Goal: Information Seeking & Learning: Learn about a topic

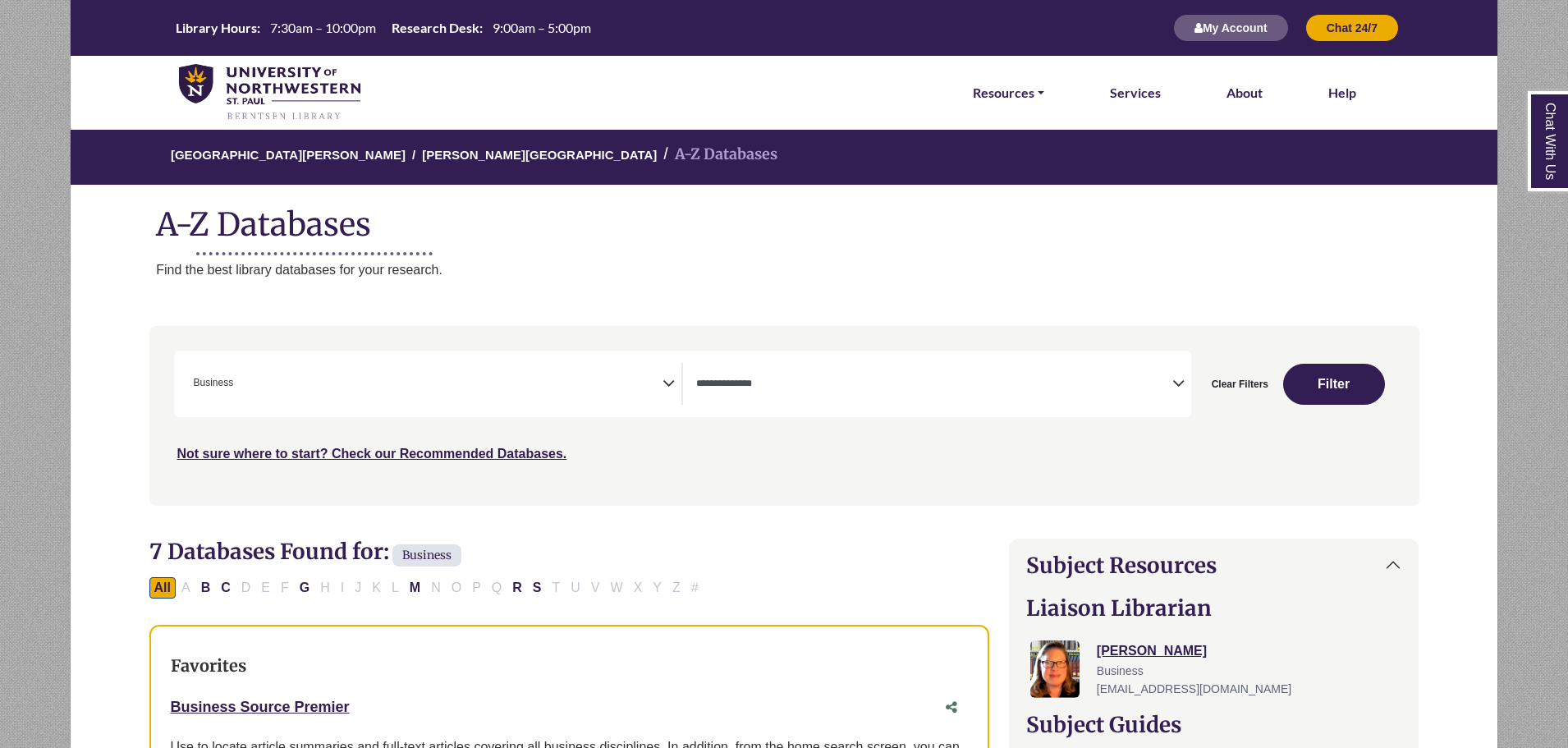
select select "Database Types Filter"
click at [1238, 382] on button "Clear Filters" at bounding box center [1239, 384] width 78 height 41
select select "Database Subject Filter"
select select "Database Types Filter"
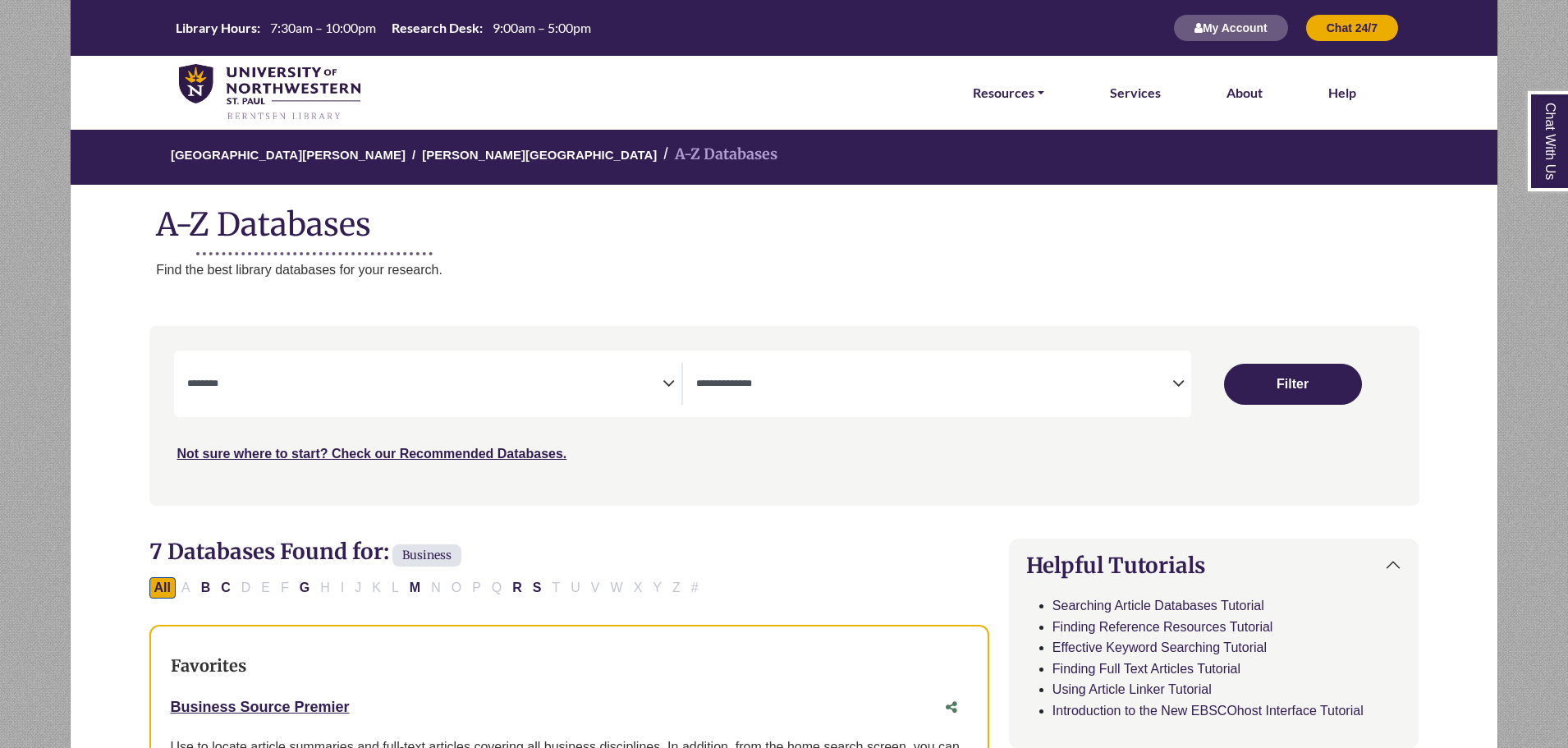
select select "Database Subject Filter"
select select "Database Types Filter"
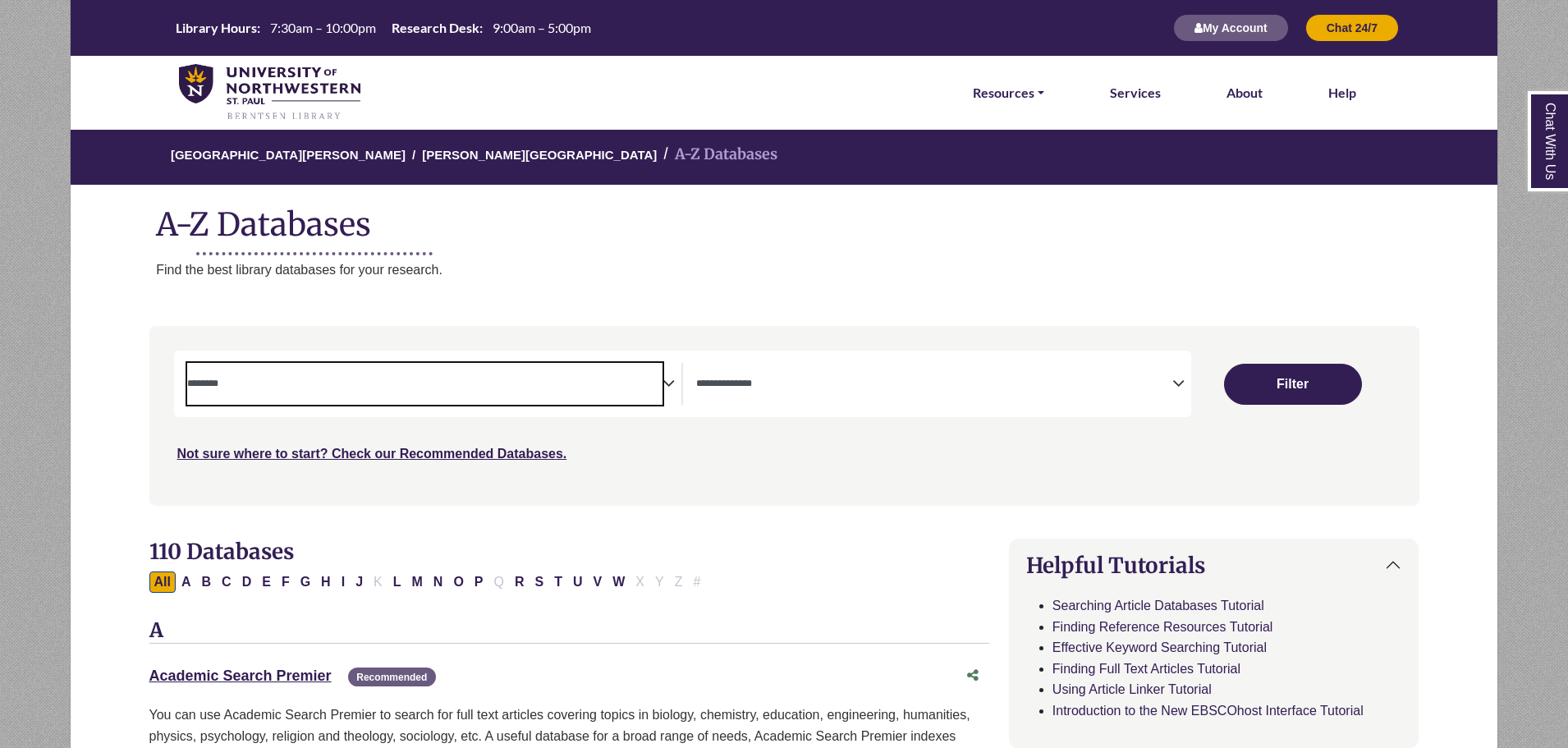
click at [346, 386] on textarea "Search" at bounding box center [425, 384] width 477 height 13
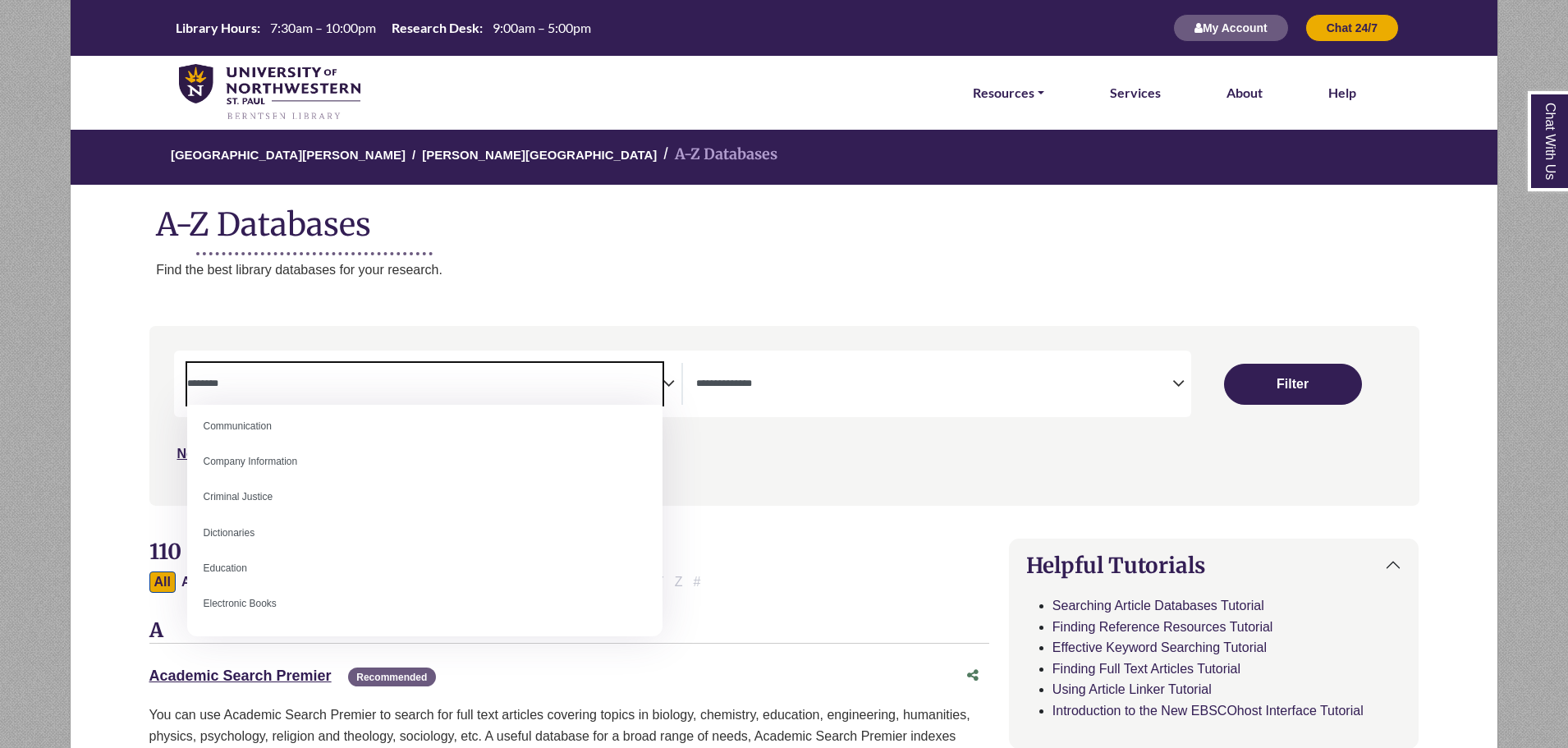
scroll to position [411, 0]
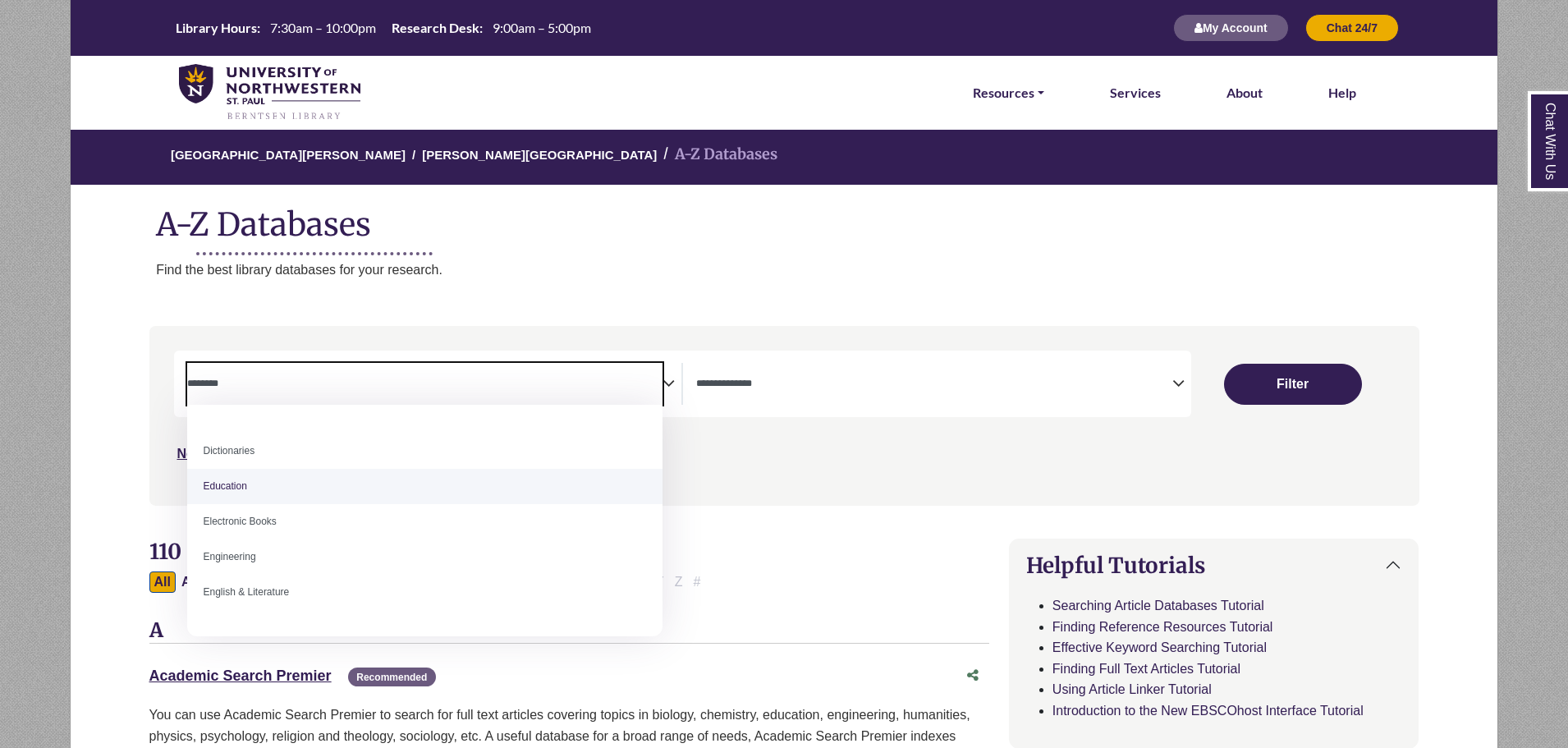
select select "*****"
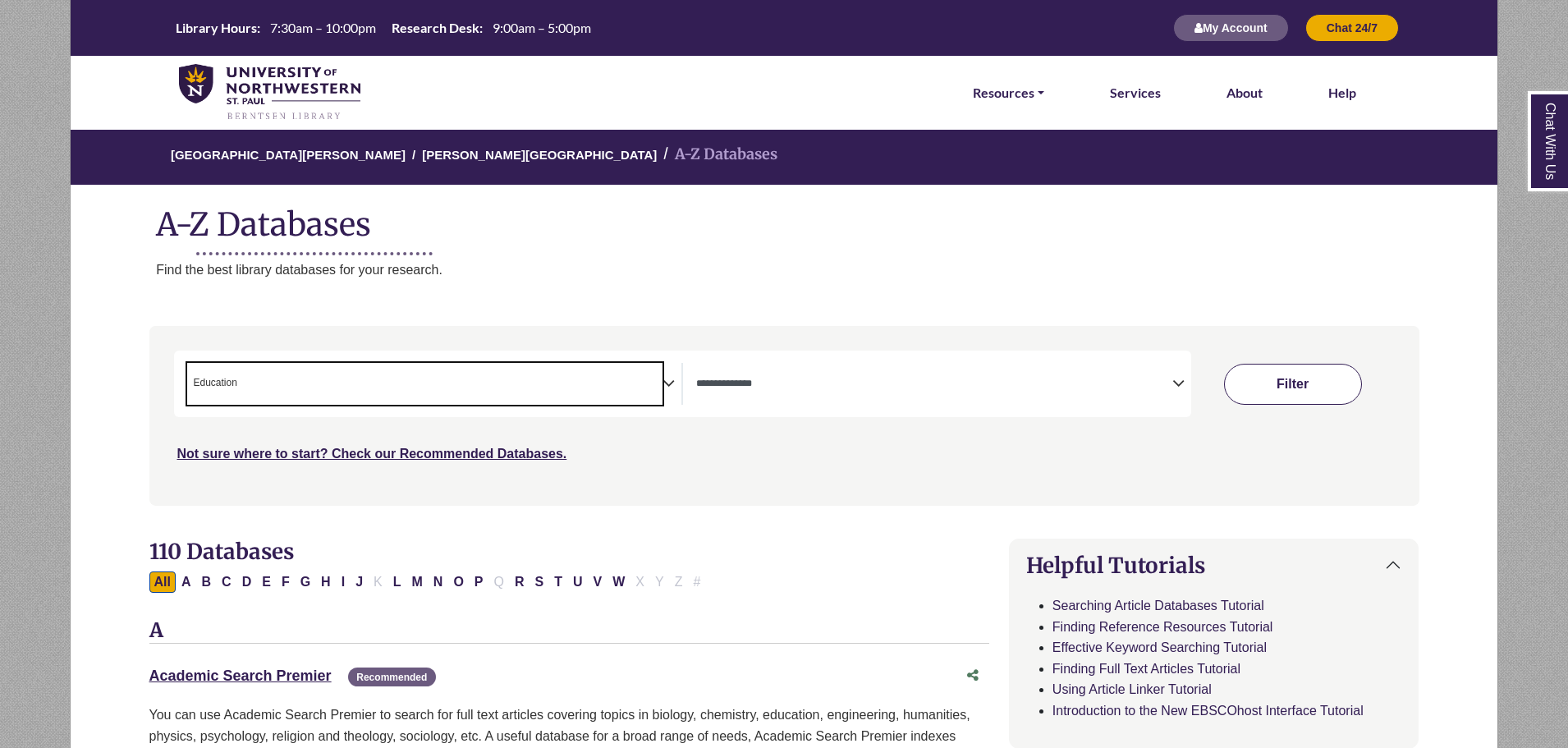
click at [1316, 386] on button "Filter" at bounding box center [1292, 384] width 137 height 41
select select "Database Types Filter"
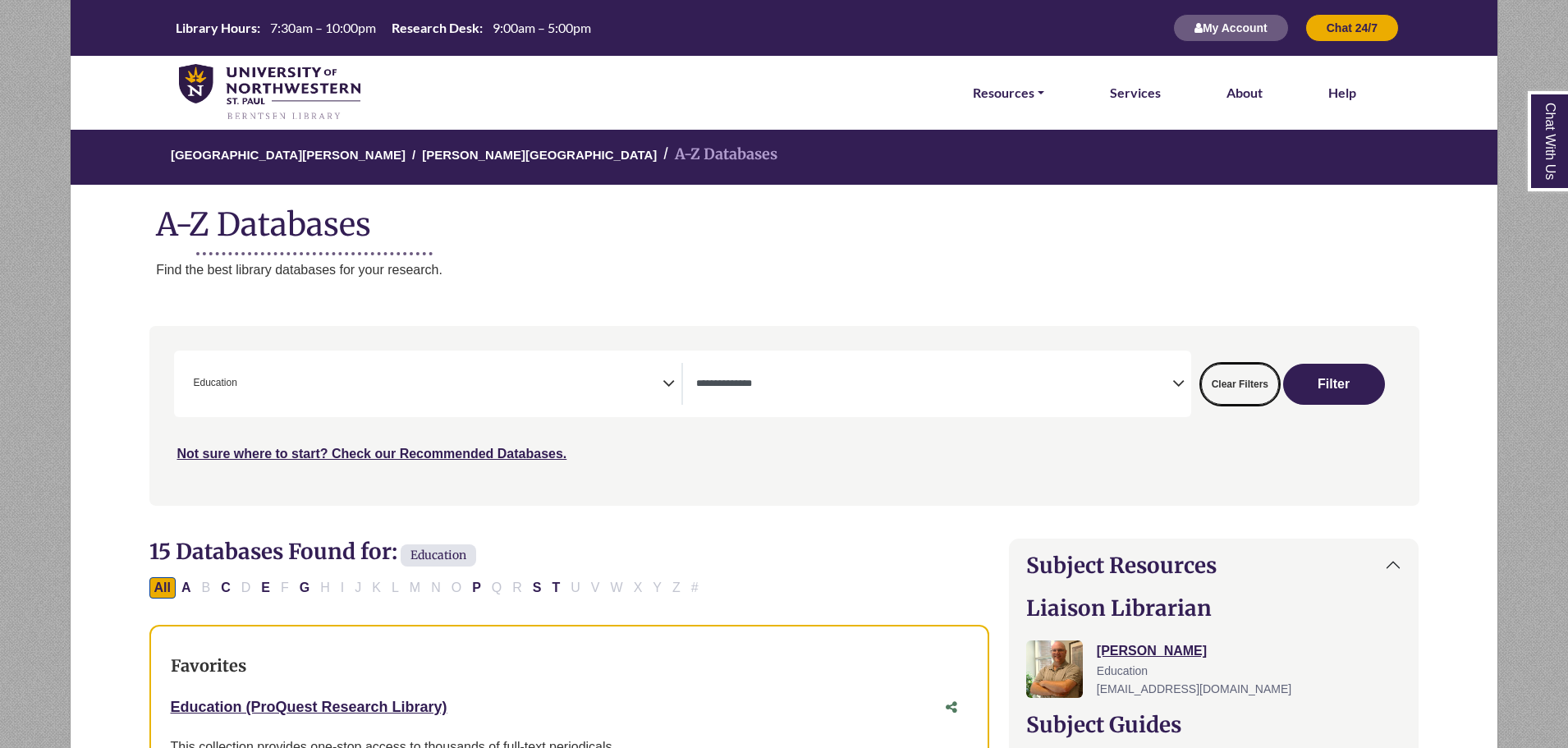
click at [1232, 377] on button "Clear Filters" at bounding box center [1239, 384] width 78 height 41
select select "Database Subject Filter"
select select "Database Types Filter"
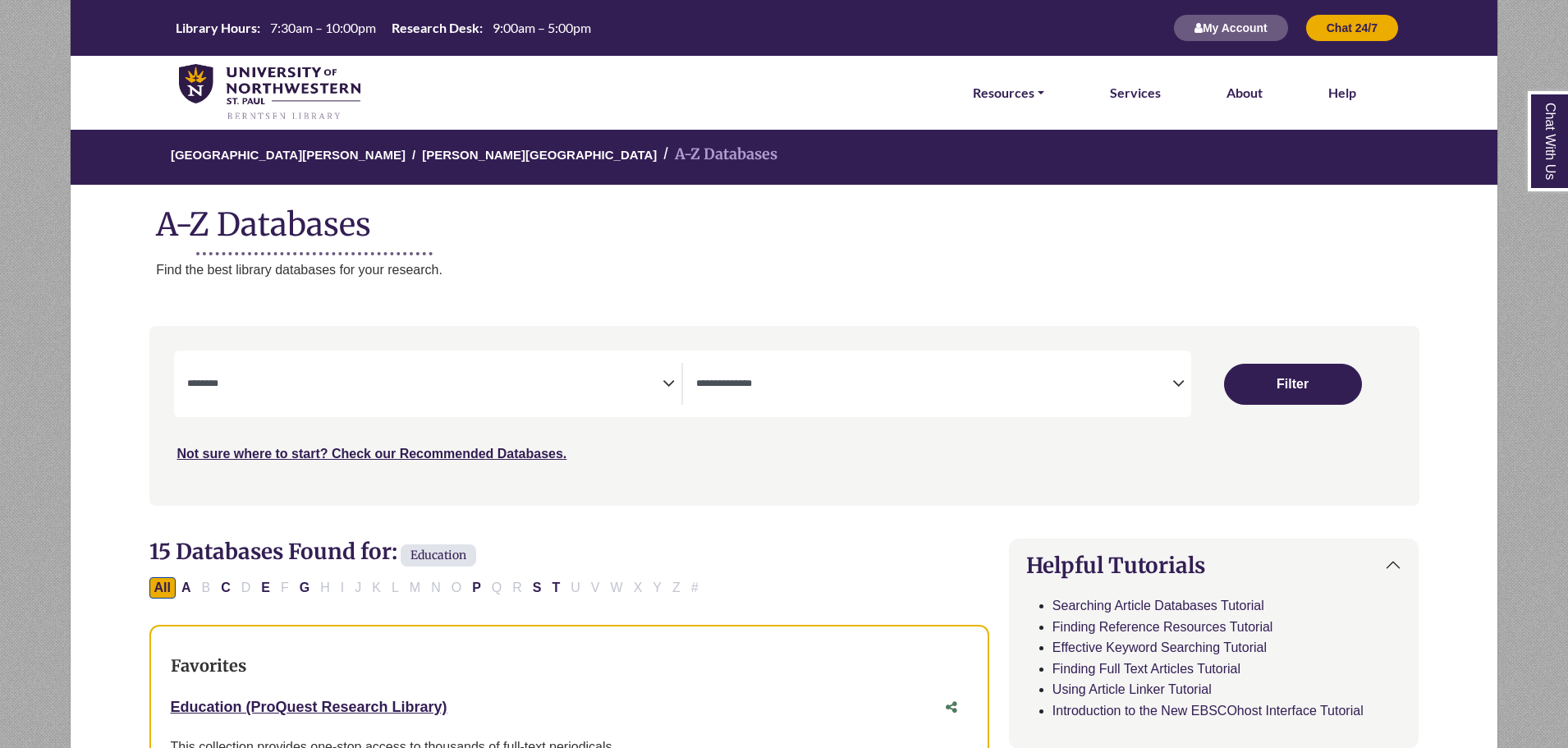
select select "Database Subject Filter"
select select "Database Types Filter"
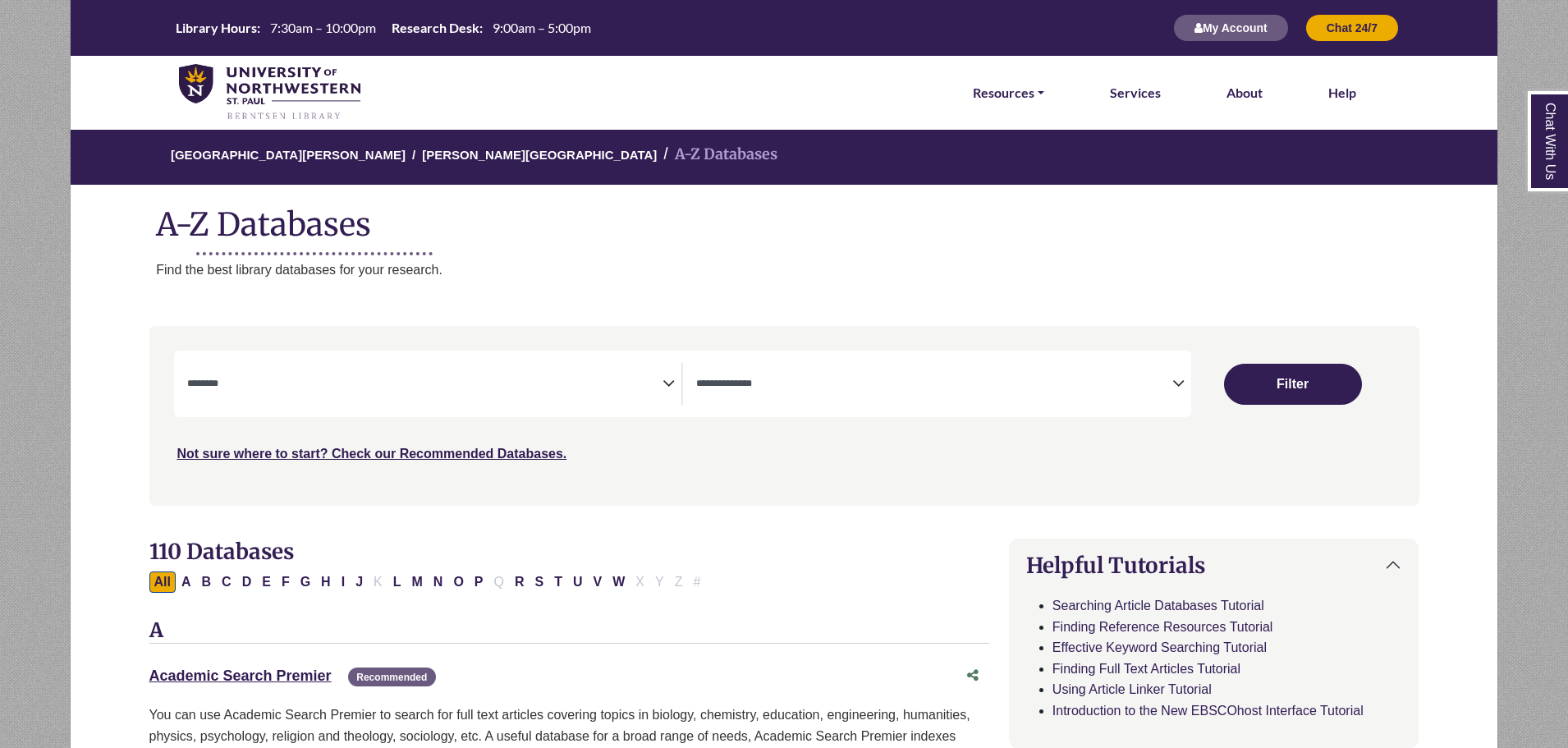
click at [579, 391] on textarea "Search" at bounding box center [425, 384] width 477 height 13
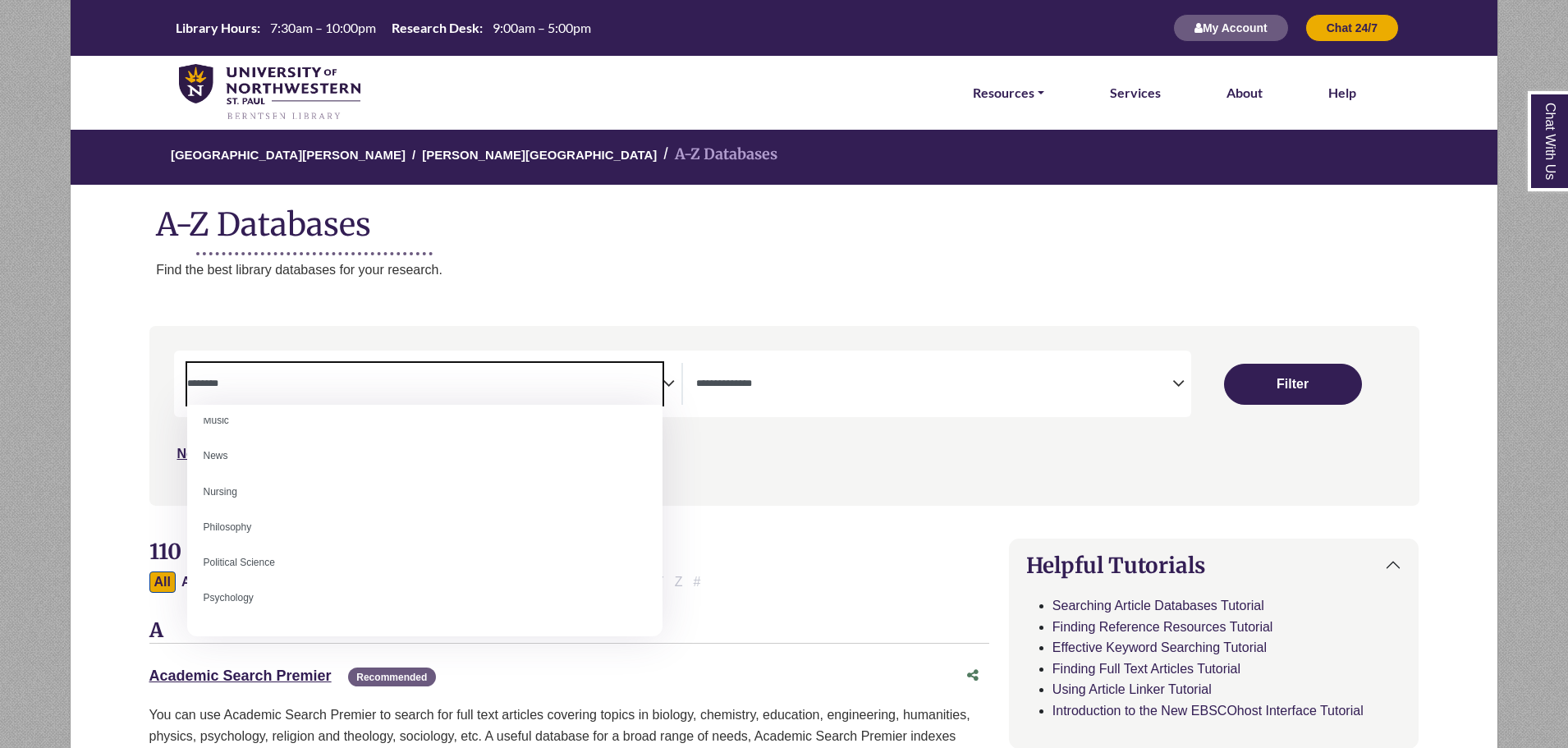
scroll to position [1313, 0]
select select "*****"
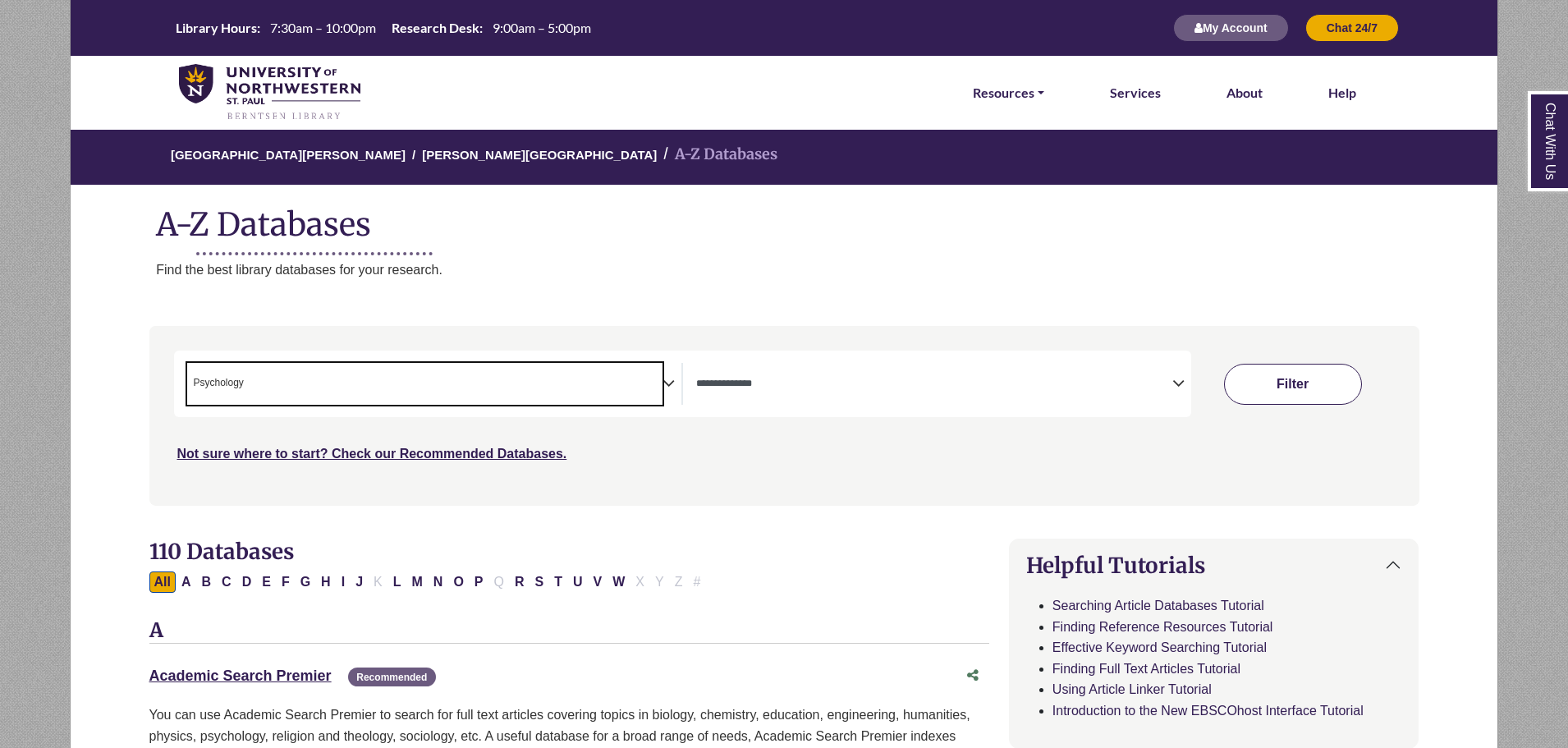
click at [1287, 389] on button "Filter" at bounding box center [1292, 384] width 137 height 41
select select "Database Types Filter"
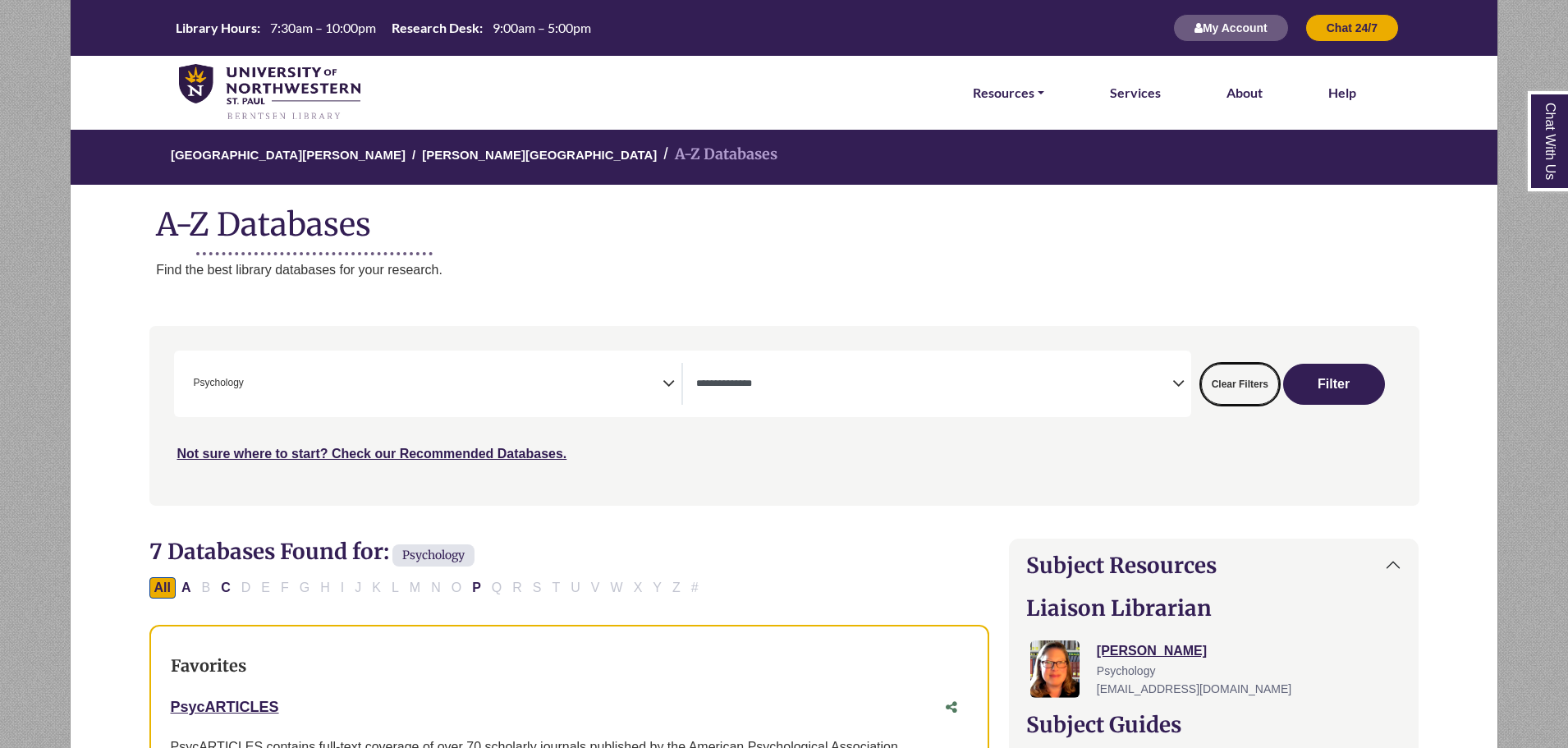
click at [1234, 371] on button "Clear Filters" at bounding box center [1239, 384] width 78 height 41
select select "Database Subject Filter"
select select "Database Types Filter"
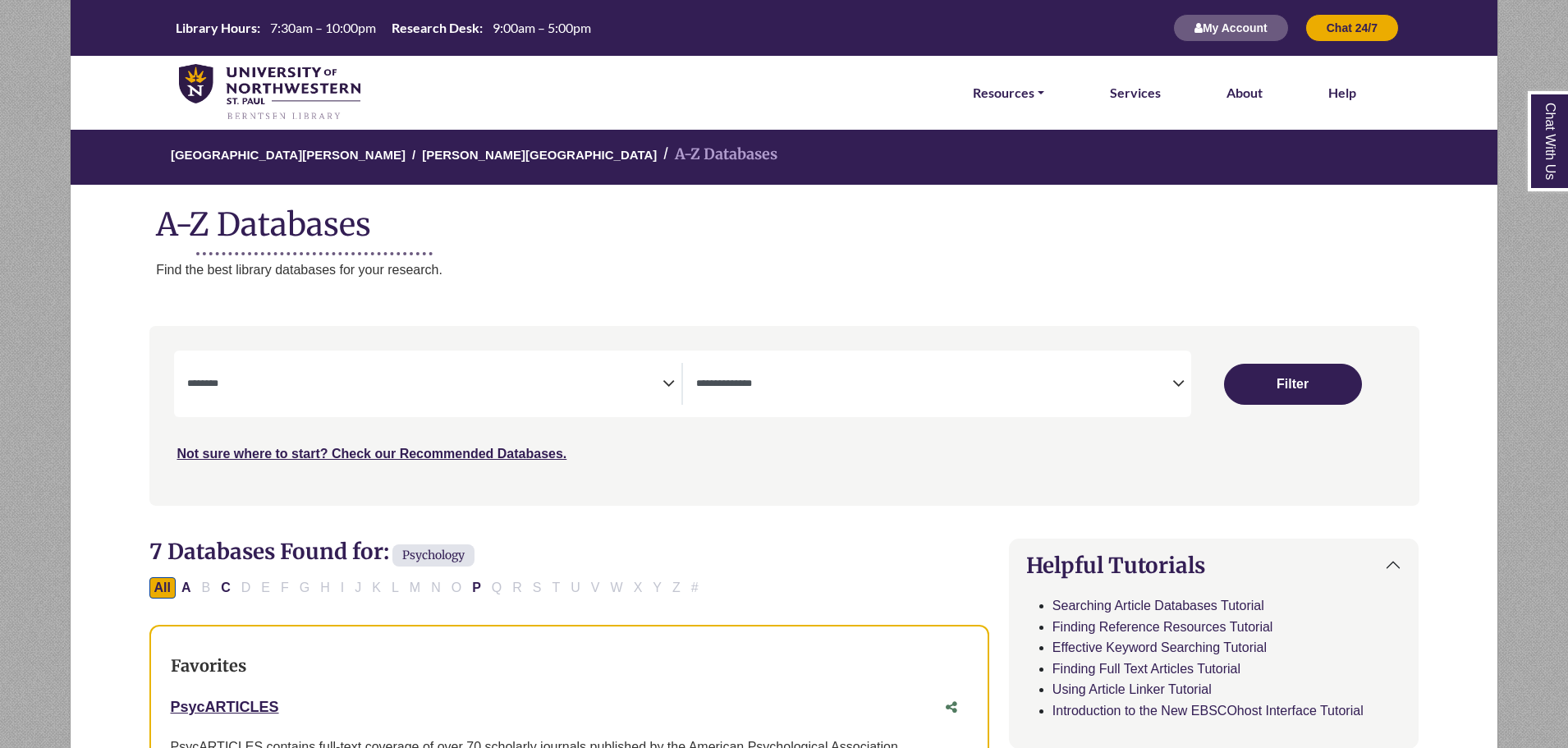
select select "Database Subject Filter"
select select "Database Types Filter"
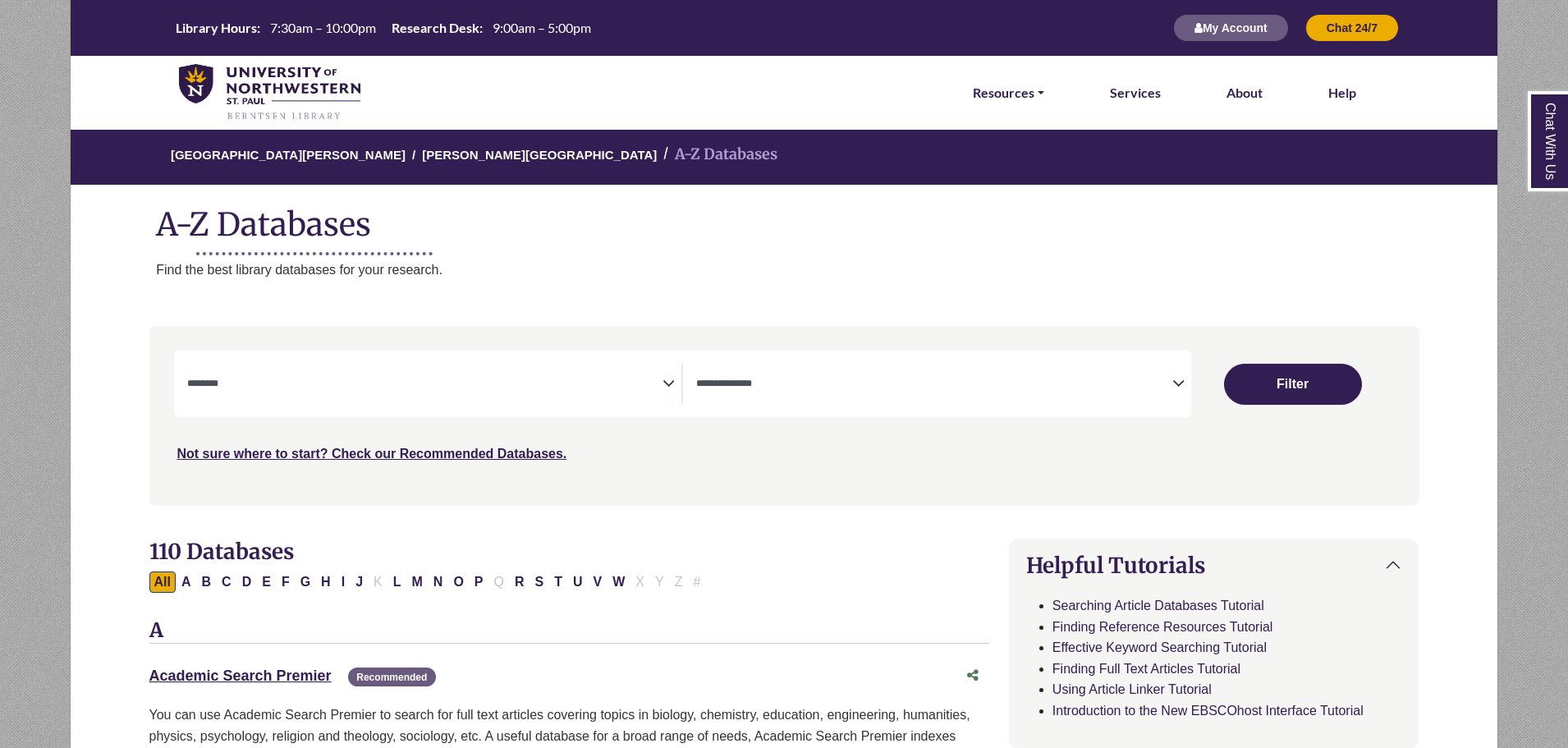
click at [286, 391] on textarea "Search" at bounding box center [425, 384] width 477 height 13
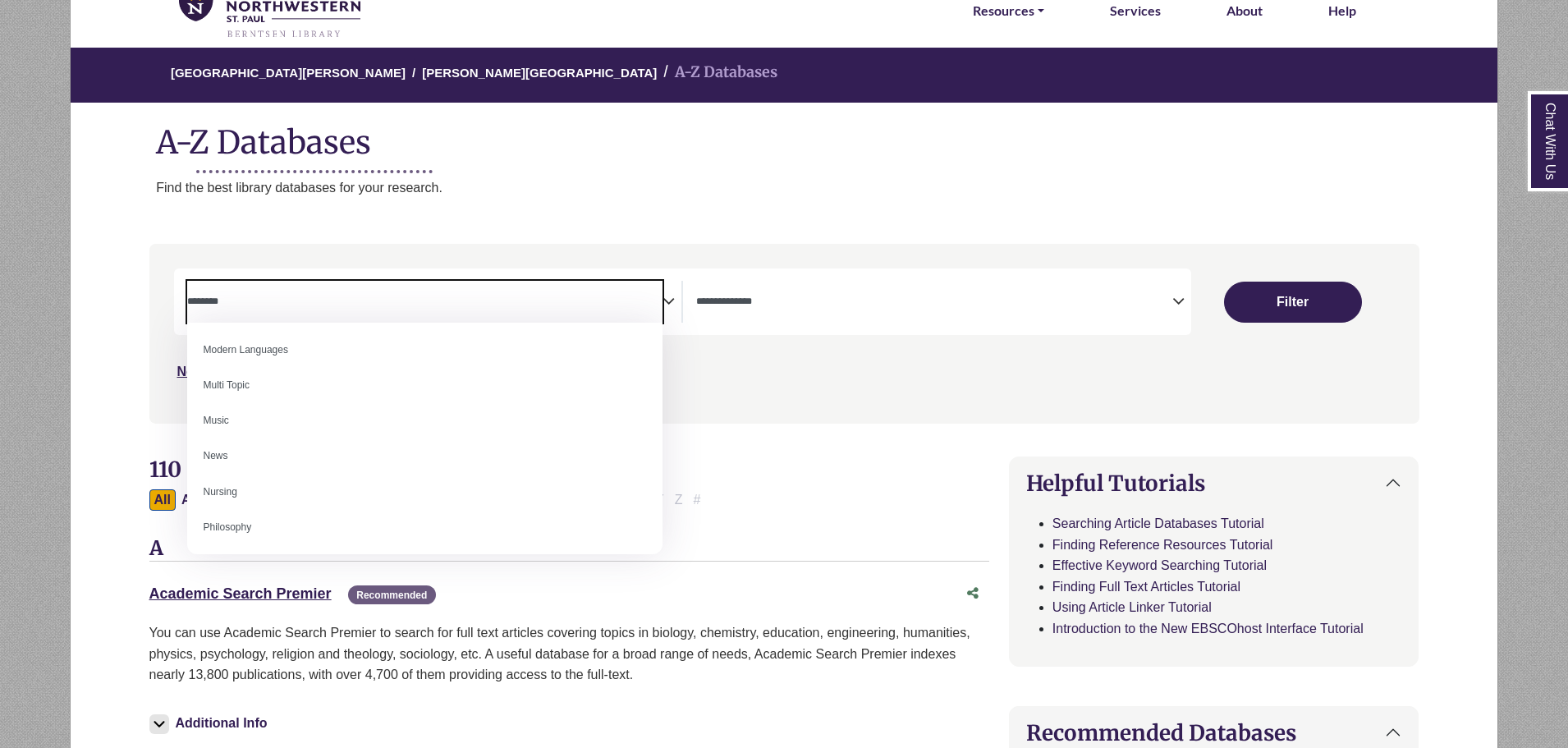
scroll to position [1149, 0]
select select "******"
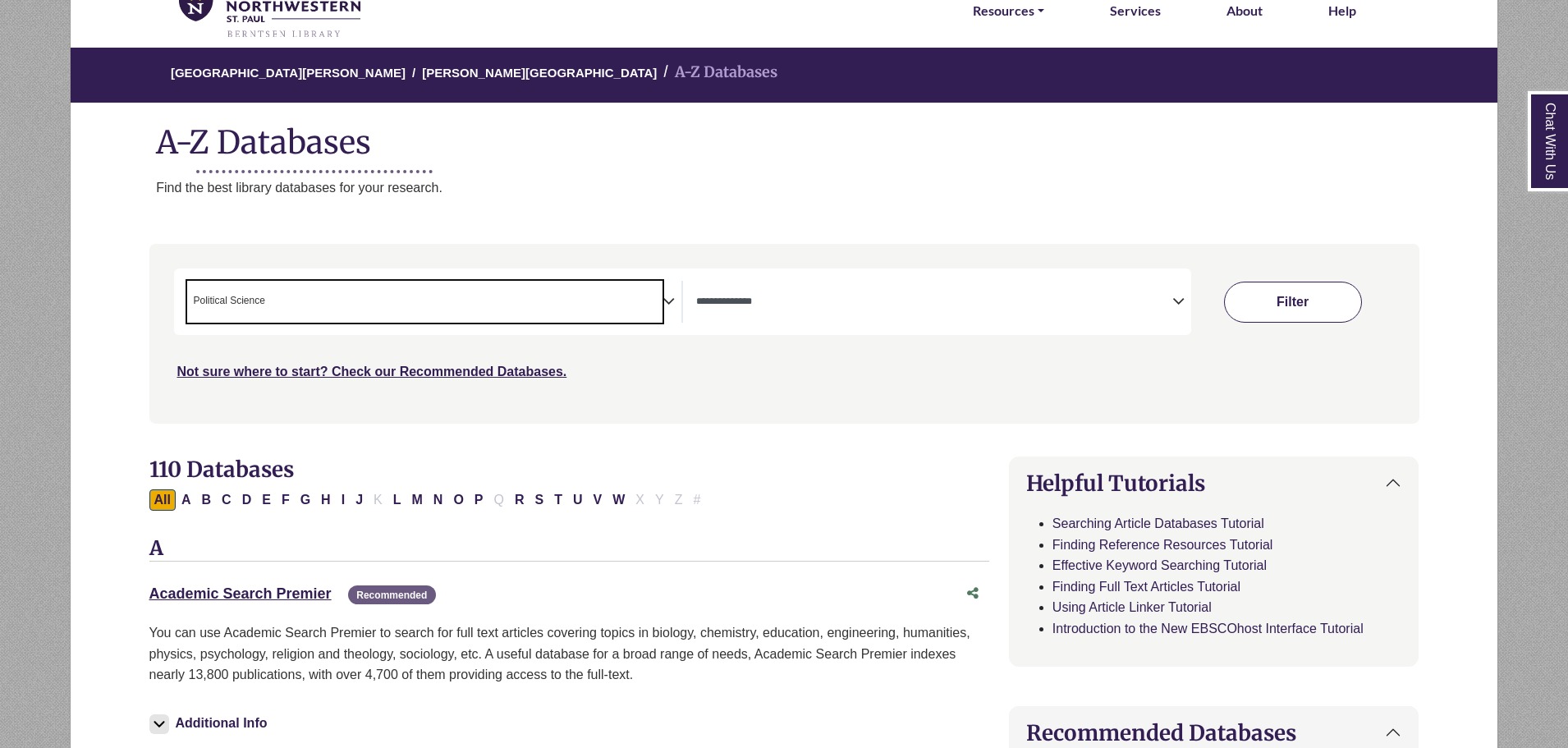
click at [1283, 311] on button "Filter" at bounding box center [1292, 302] width 137 height 41
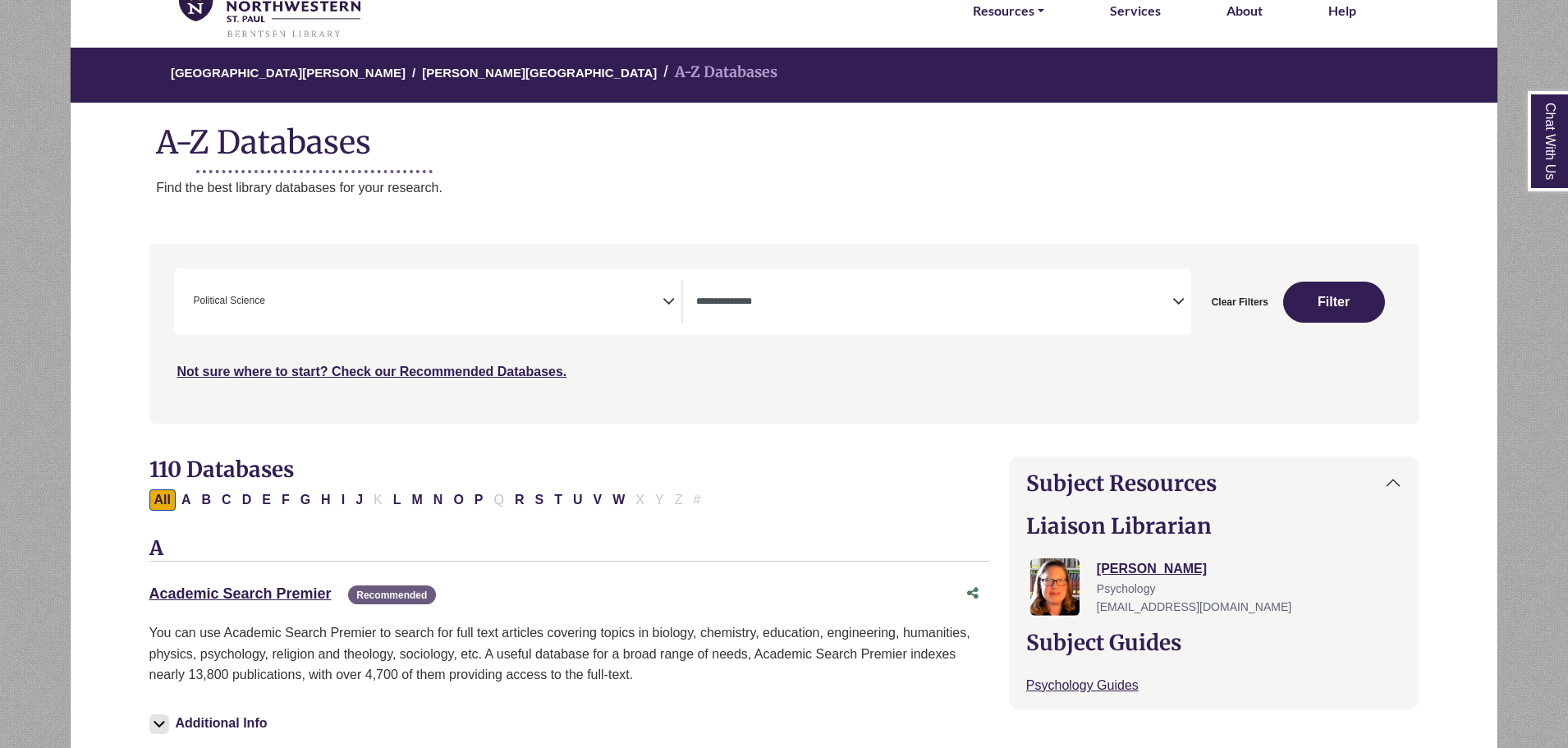
select select "Database Types Filter"
